Goal: Task Accomplishment & Management: Manage account settings

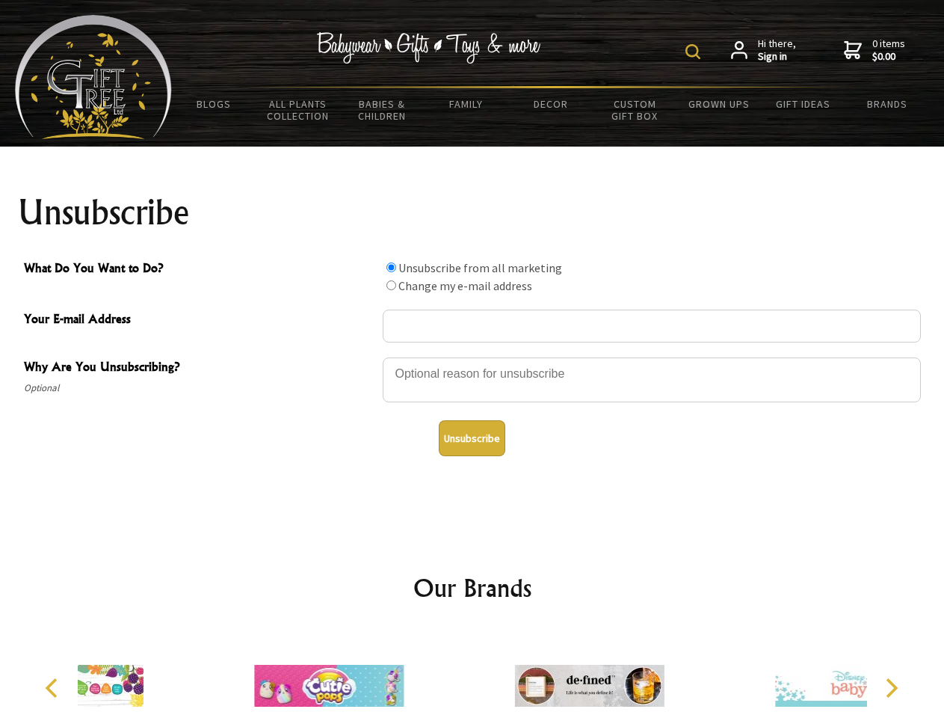
click at [695, 52] on img at bounding box center [693, 51] width 15 height 15
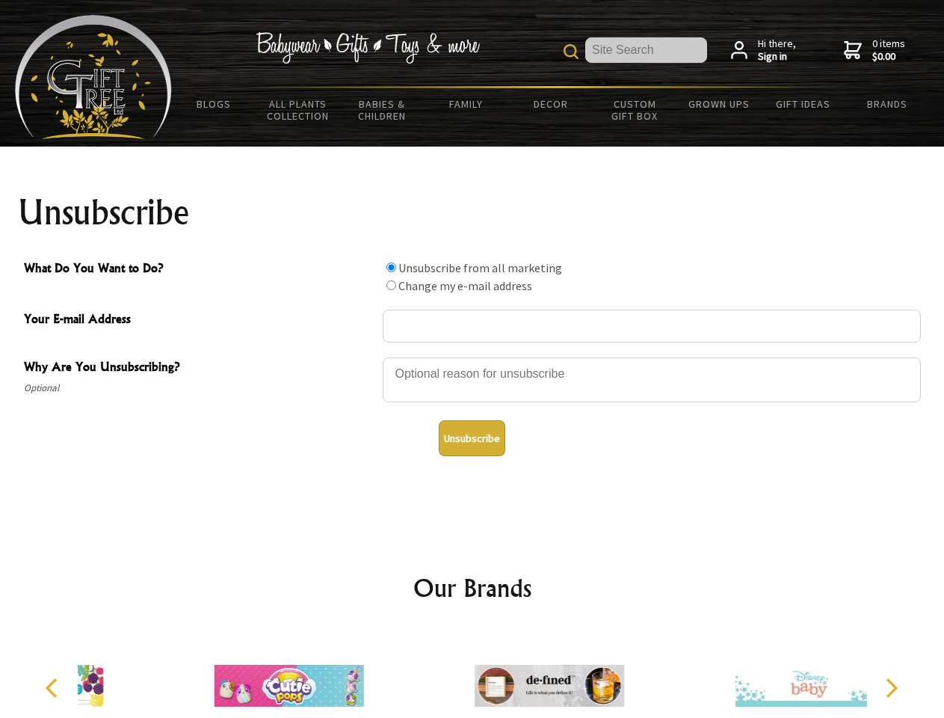
click at [472, 357] on div at bounding box center [652, 382] width 538 height 52
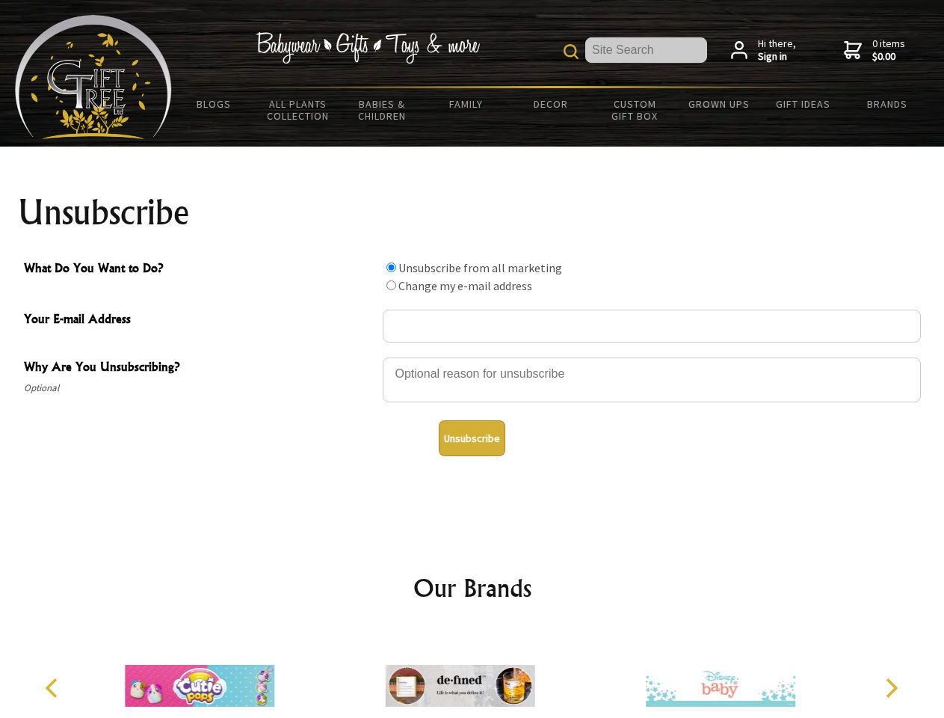
click at [391, 267] on input "What Do You Want to Do?" at bounding box center [391, 267] width 10 height 10
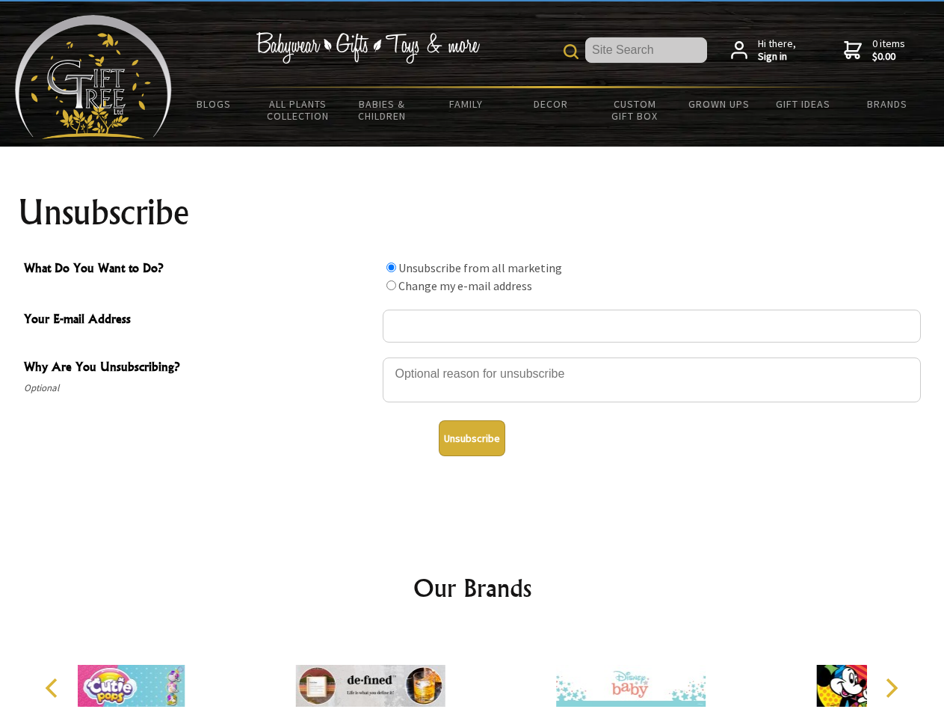
click at [391, 285] on input "What Do You Want to Do?" at bounding box center [391, 285] width 10 height 10
radio input "true"
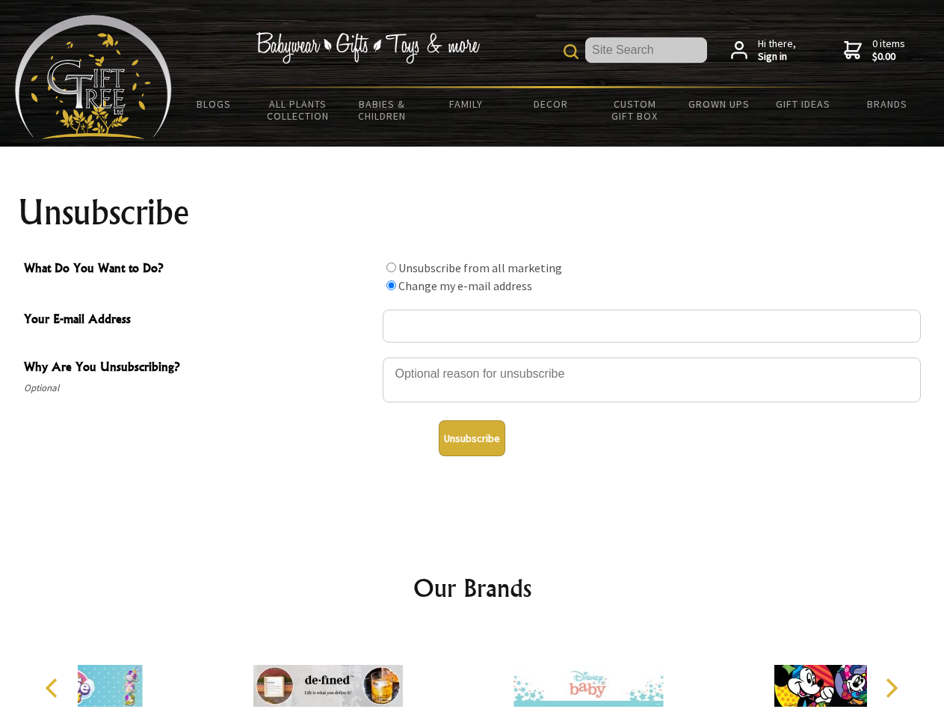
click at [472, 438] on button "Unsubscribe" at bounding box center [472, 438] width 67 height 36
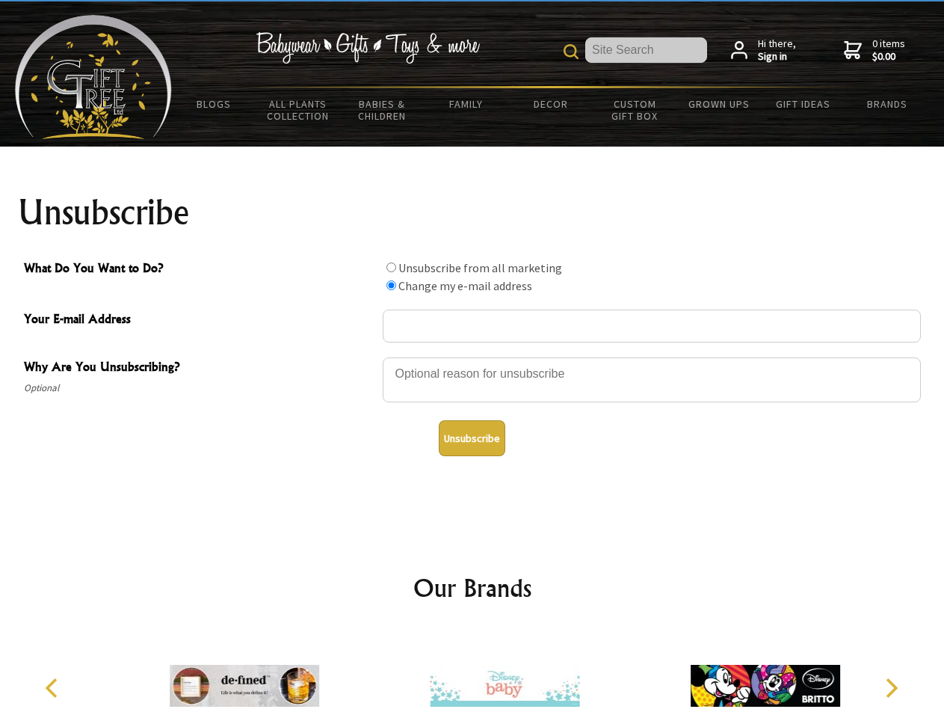
click at [472, 674] on img at bounding box center [505, 685] width 150 height 112
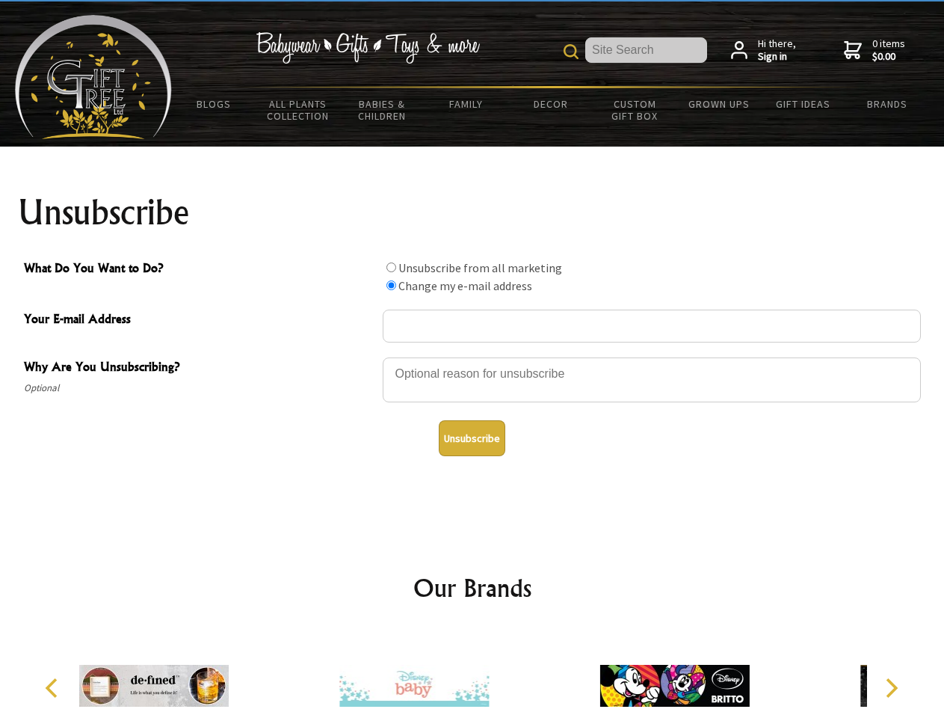
click at [54, 688] on icon "Previous" at bounding box center [52, 687] width 19 height 19
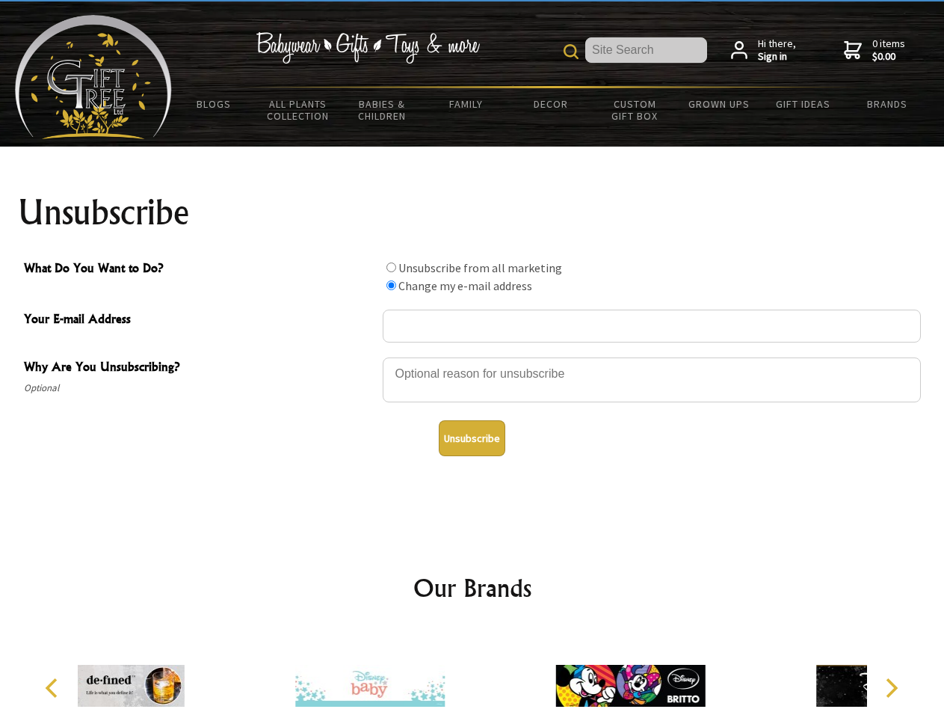
click at [891, 688] on icon "Next" at bounding box center [890, 687] width 19 height 19
